Goal: Navigation & Orientation: Understand site structure

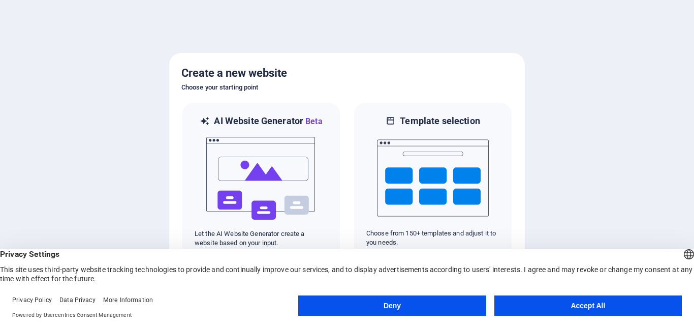
click at [417, 306] on button "Deny" at bounding box center [392, 305] width 188 height 20
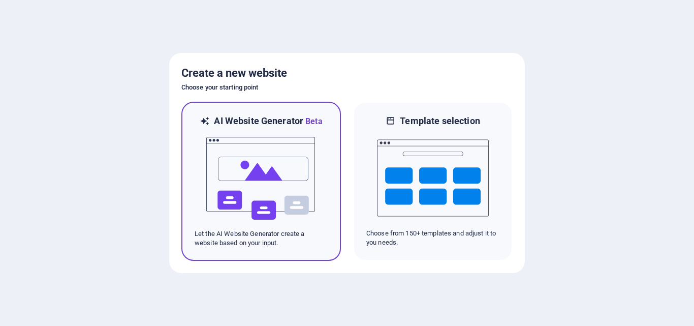
click at [265, 182] on img at bounding box center [261, 179] width 112 height 102
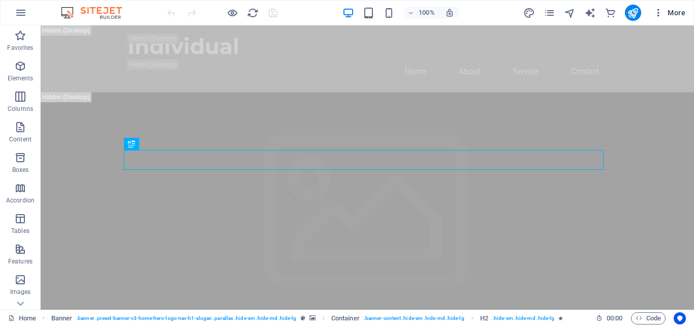
click at [657, 11] on icon "button" at bounding box center [659, 13] width 10 height 10
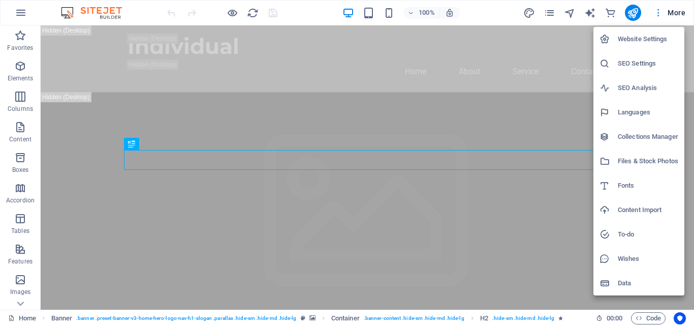
click at [657, 11] on div at bounding box center [347, 163] width 694 height 326
